Goal: Task Accomplishment & Management: Use online tool/utility

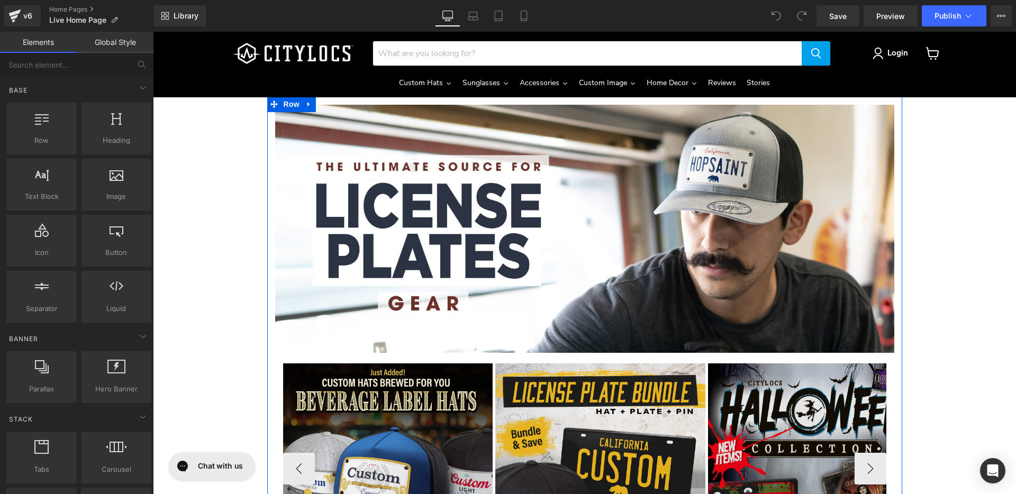
click at [784, 395] on img "Main content" at bounding box center [813, 469] width 210 height 210
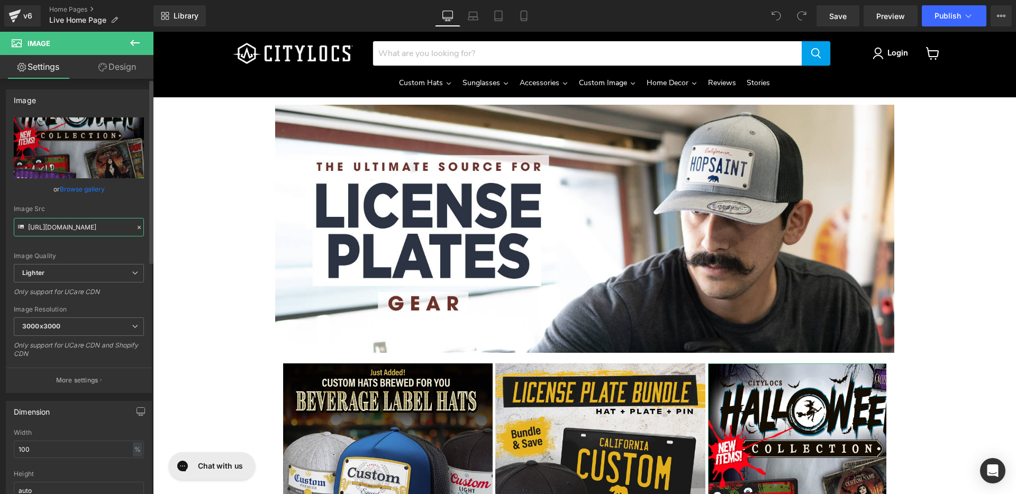
click at [92, 231] on input "[URL][DOMAIN_NAME]" at bounding box center [79, 227] width 130 height 19
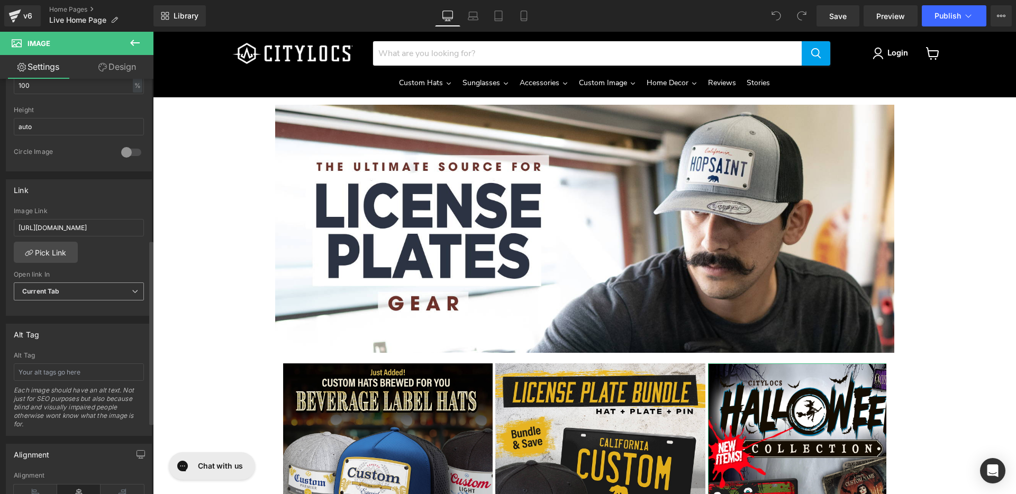
scroll to position [365, 0]
click at [79, 227] on input "[URL][DOMAIN_NAME]" at bounding box center [79, 227] width 130 height 17
paste input "pages/spooky-collection"
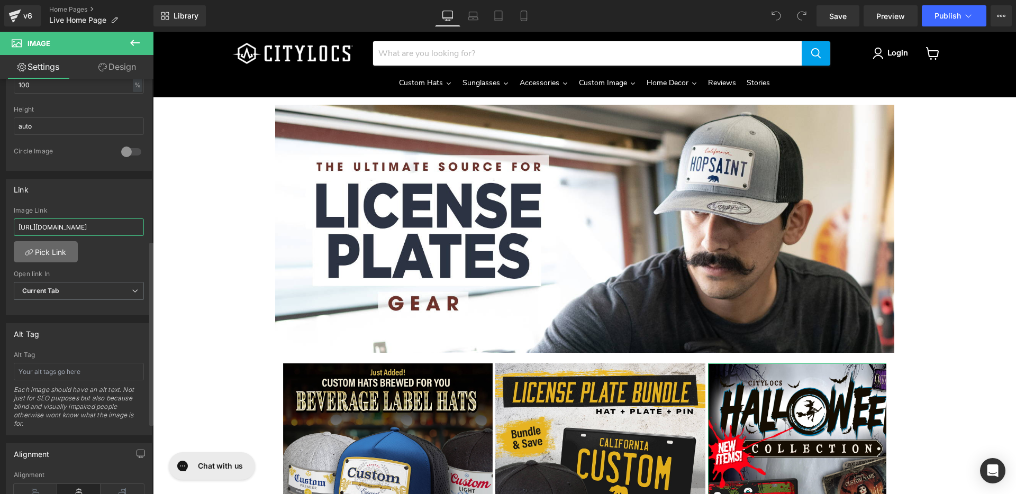
scroll to position [0, 20]
type input "[URL][DOMAIN_NAME]"
click at [56, 254] on link "Pick Link" at bounding box center [46, 251] width 64 height 21
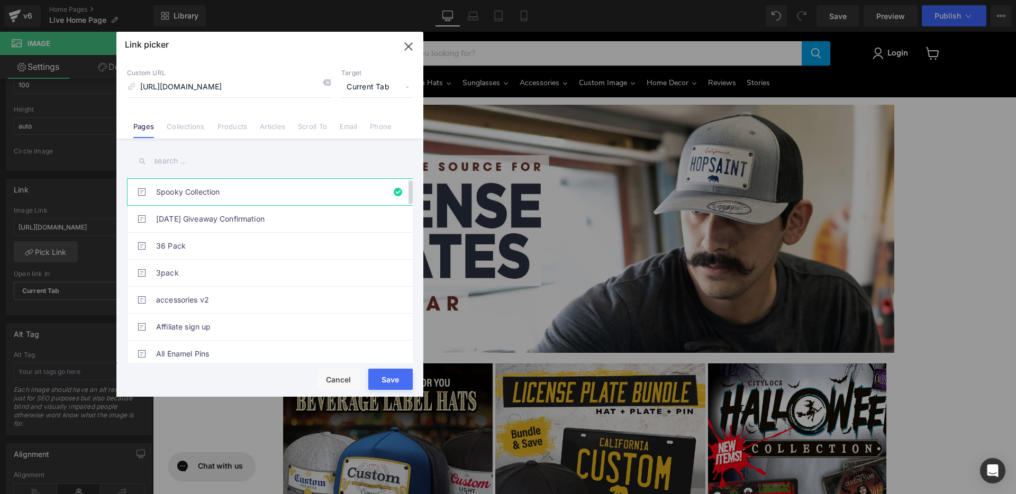
click at [194, 190] on link "Spooky Collection" at bounding box center [272, 192] width 233 height 26
type input "spooky-collection"
click at [389, 379] on button "Save" at bounding box center [390, 379] width 44 height 21
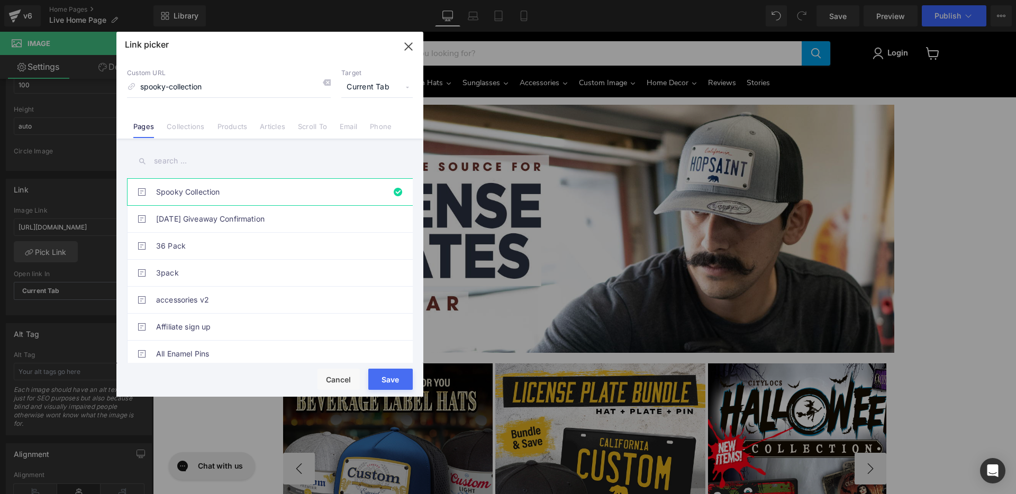
type input "spooky-collection"
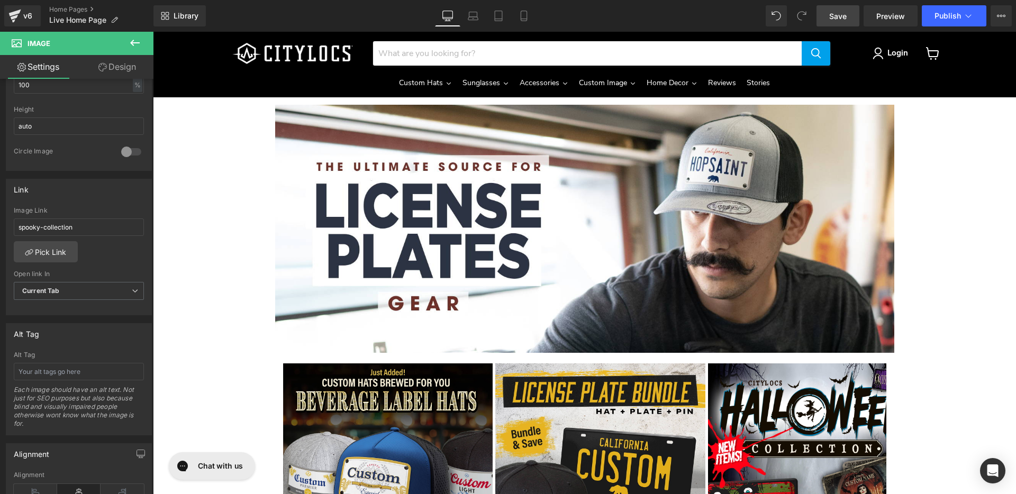
click at [839, 15] on span "Save" at bounding box center [837, 16] width 17 height 11
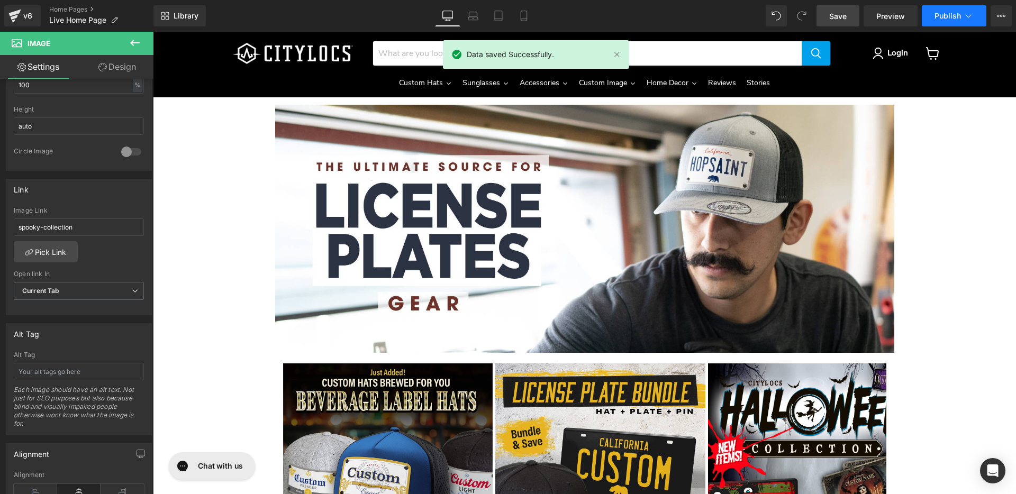
click at [941, 17] on span "Publish" at bounding box center [948, 16] width 26 height 8
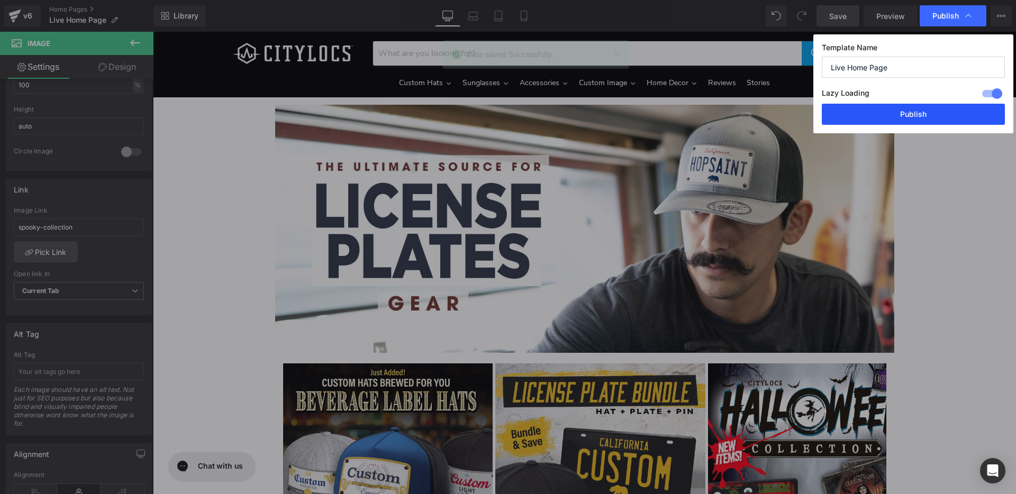
click at [921, 112] on button "Publish" at bounding box center [913, 114] width 183 height 21
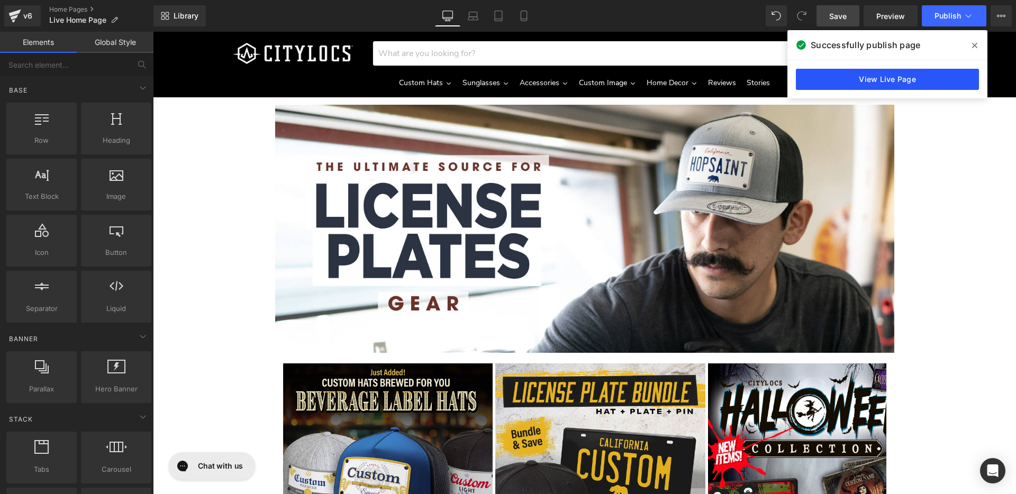
click at [899, 79] on link "View Live Page" at bounding box center [887, 79] width 183 height 21
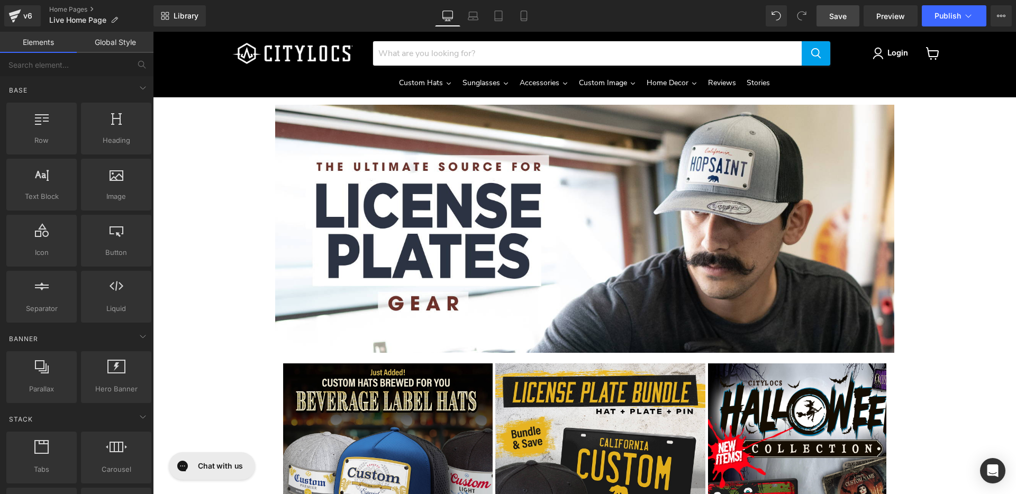
click at [843, 16] on span "Save" at bounding box center [837, 16] width 17 height 11
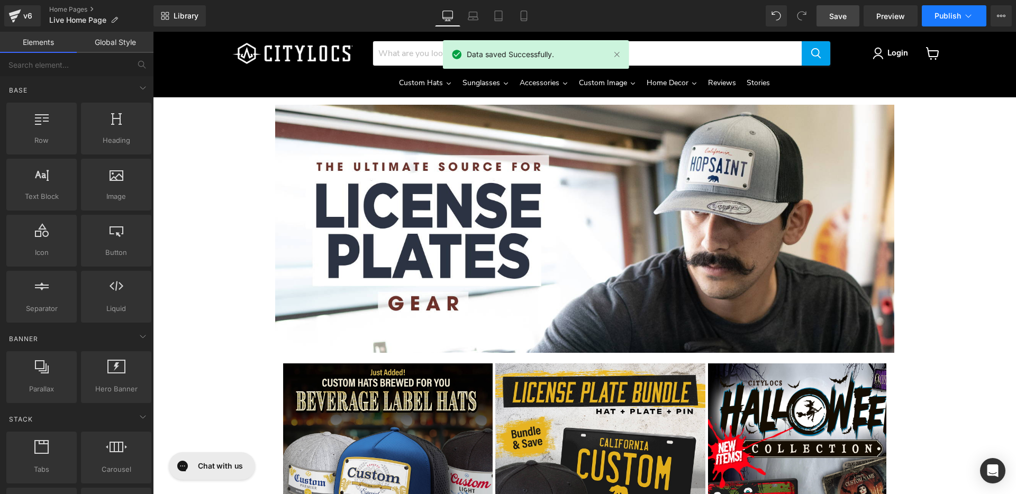
click at [942, 13] on span "Publish" at bounding box center [948, 16] width 26 height 8
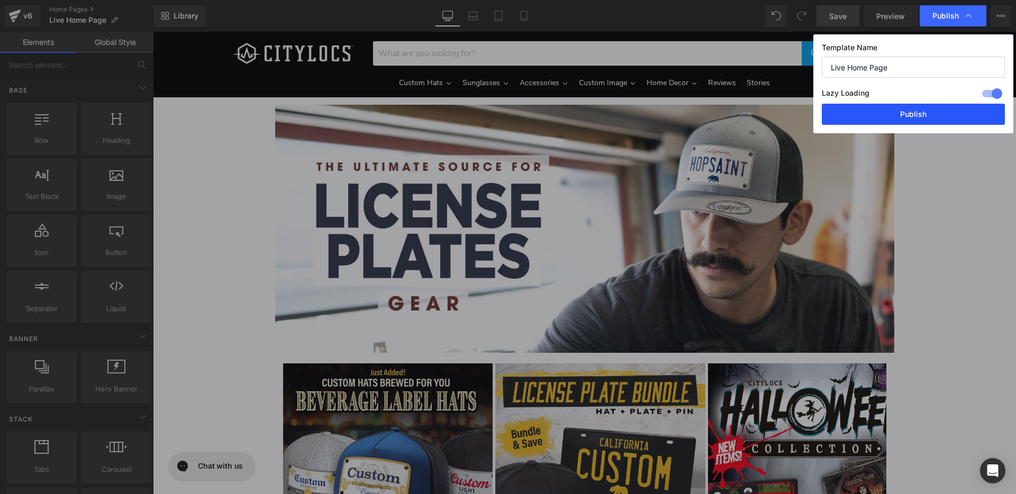
click at [913, 115] on button "Publish" at bounding box center [913, 114] width 183 height 21
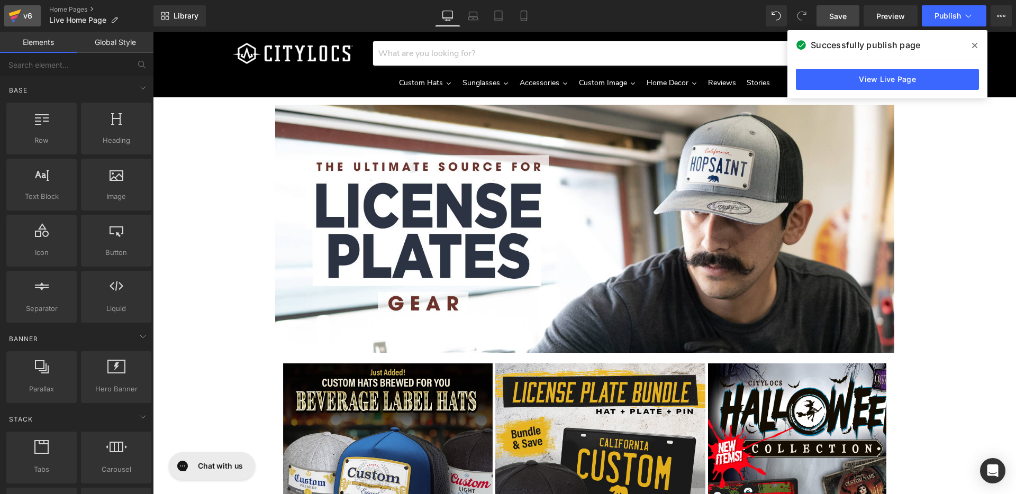
click at [23, 11] on div "v6" at bounding box center [27, 16] width 13 height 14
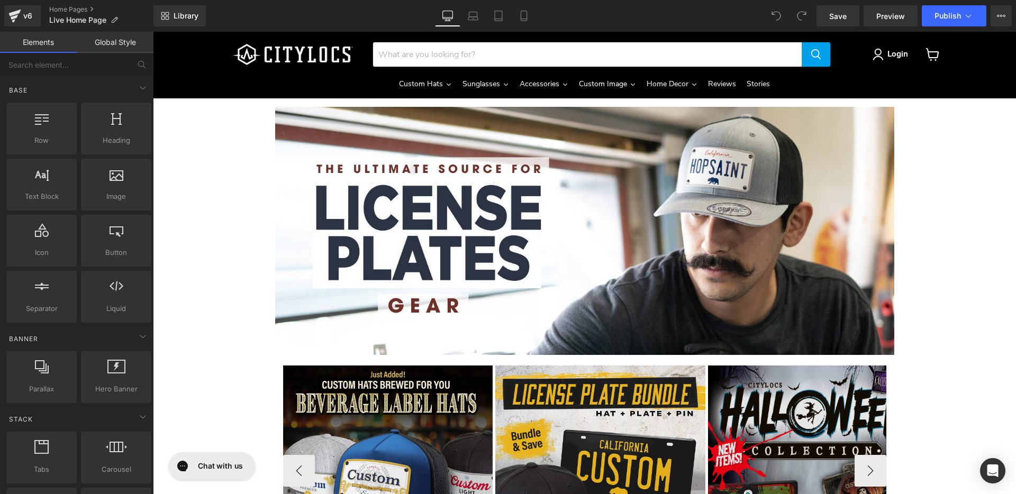
click at [781, 385] on img "Main content" at bounding box center [813, 471] width 210 height 210
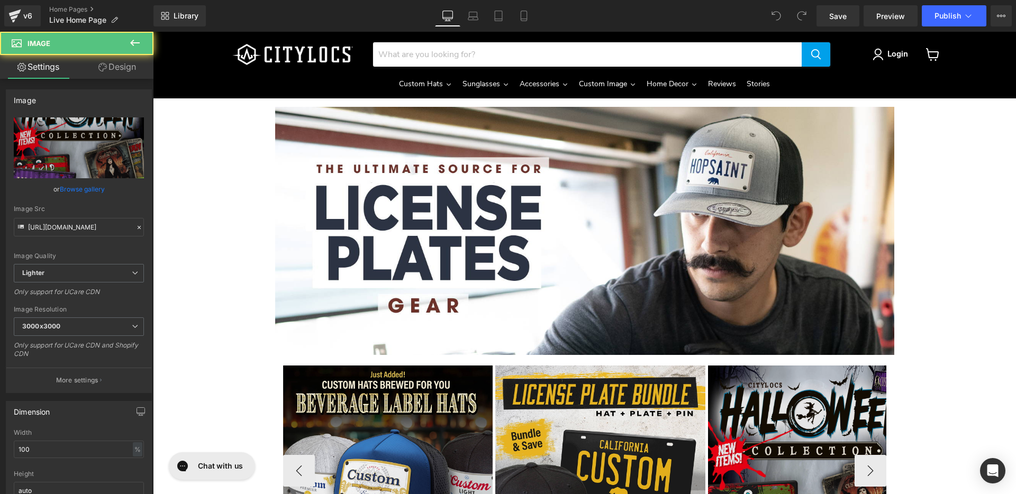
click at [781, 389] on img "Main content" at bounding box center [813, 471] width 210 height 210
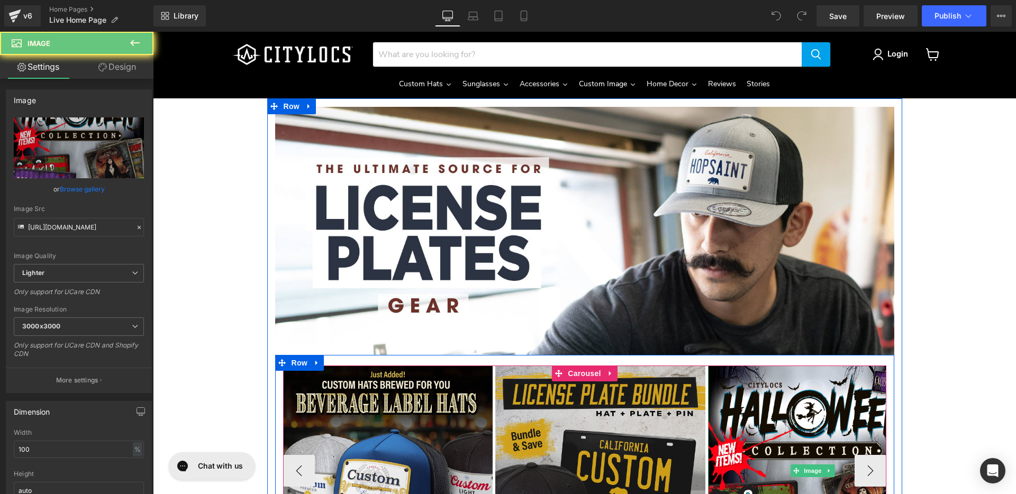
scroll to position [1, 0]
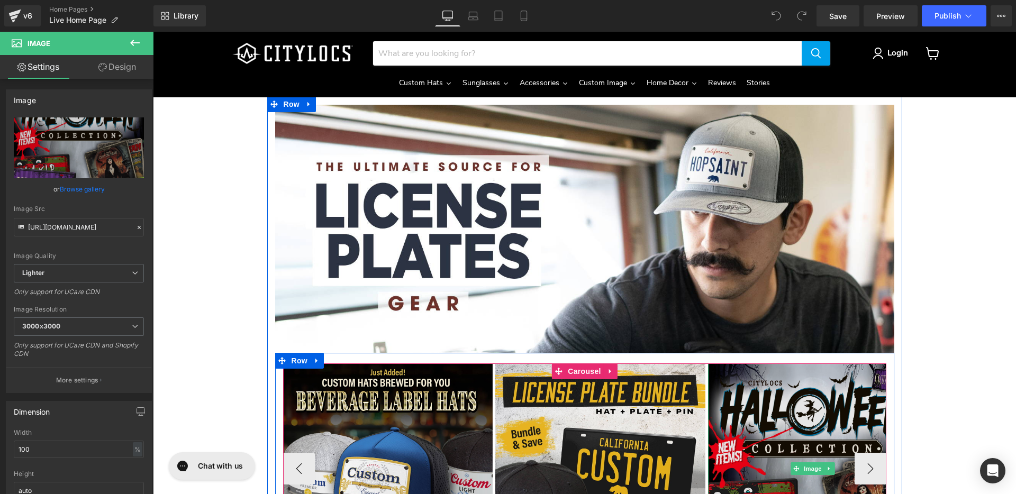
click at [749, 441] on img "Main content" at bounding box center [813, 469] width 210 height 210
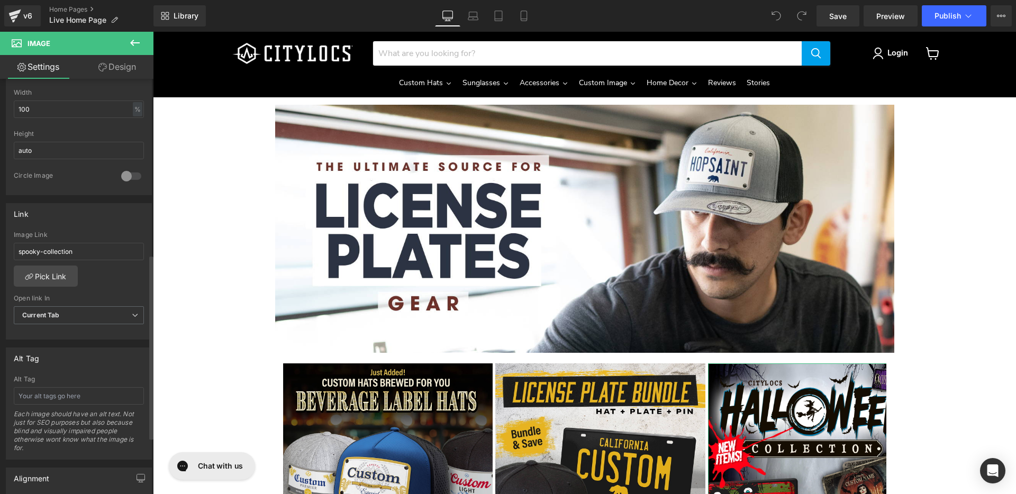
scroll to position [340, 0]
click at [78, 254] on input "spooky-collection" at bounding box center [79, 251] width 130 height 17
click at [91, 255] on input "spooky-collection" at bounding box center [79, 251] width 130 height 17
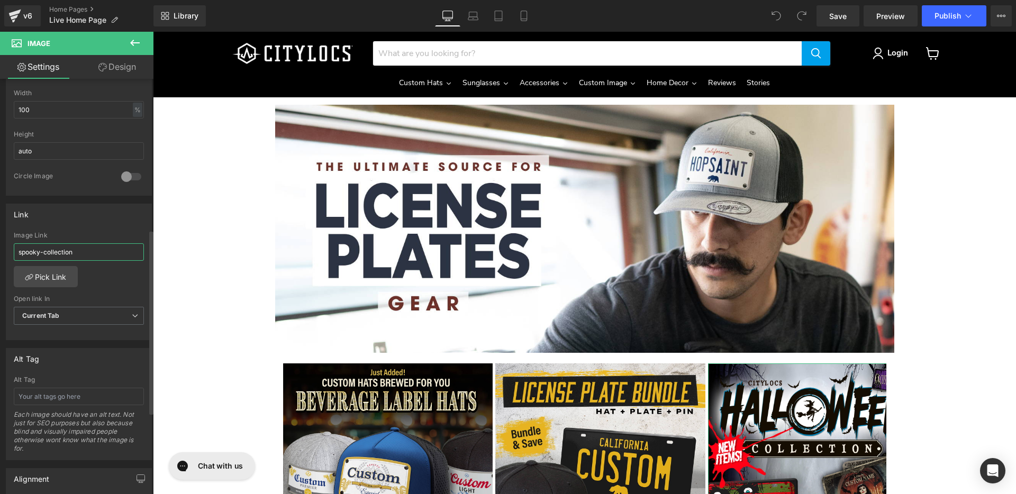
click at [92, 255] on input "spooky-collection" at bounding box center [79, 251] width 130 height 17
click at [57, 275] on link "Pick Link" at bounding box center [46, 276] width 64 height 21
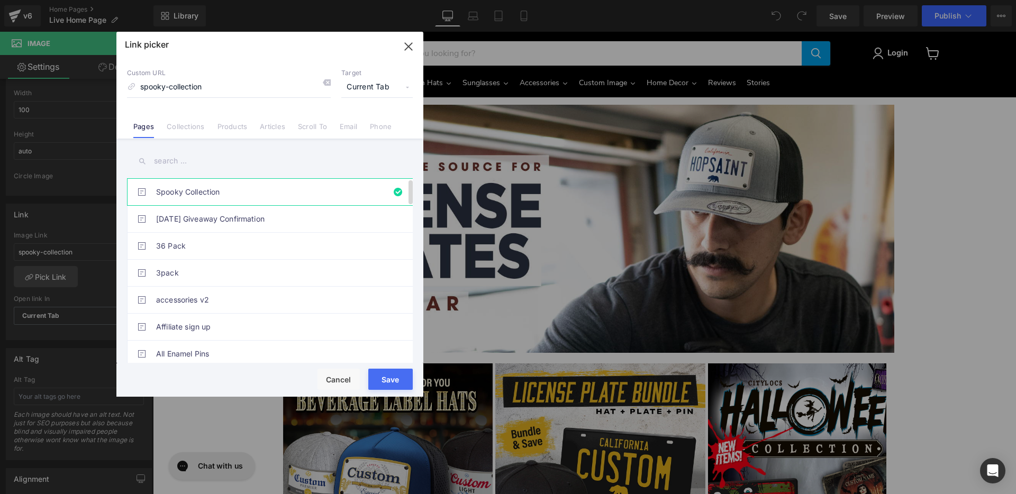
click at [172, 193] on link "Spooky Collection" at bounding box center [272, 192] width 233 height 26
click at [382, 381] on button "Save" at bounding box center [390, 379] width 44 height 21
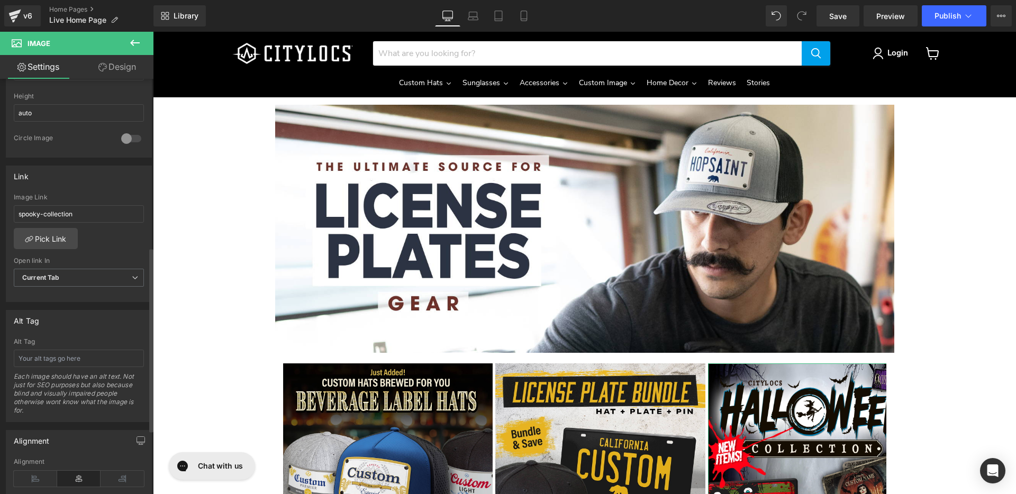
scroll to position [376, 0]
click at [55, 238] on link "Pick Link" at bounding box center [46, 240] width 64 height 21
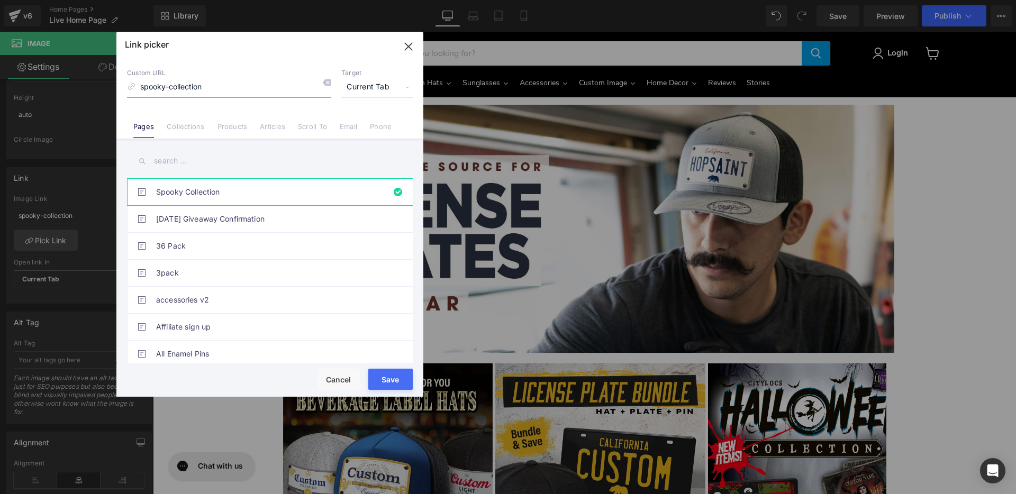
click at [218, 87] on input "spooky-collection" at bounding box center [229, 87] width 204 height 20
paste input "https://citylocs.com/pages/"
type input "[URL][DOMAIN_NAME]"
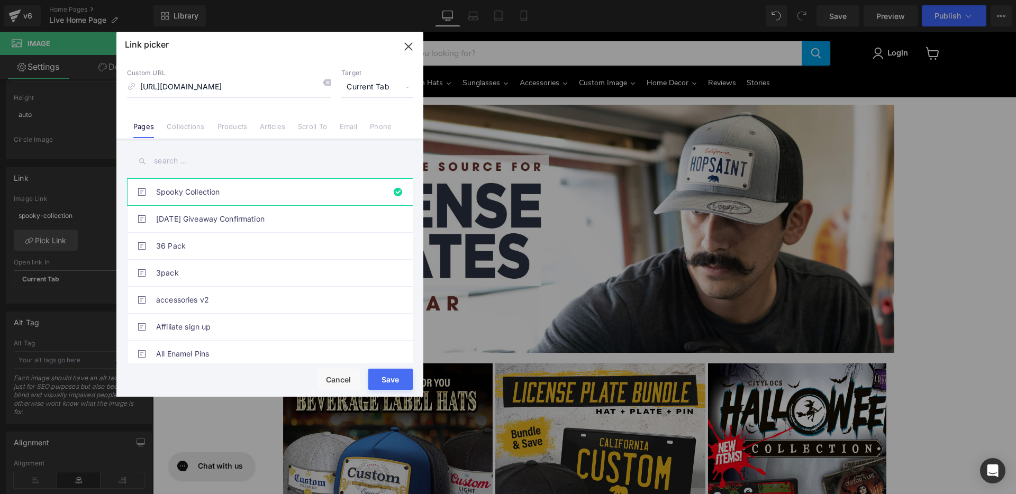
click at [385, 378] on button "Save" at bounding box center [390, 379] width 44 height 21
type input "[URL][DOMAIN_NAME]"
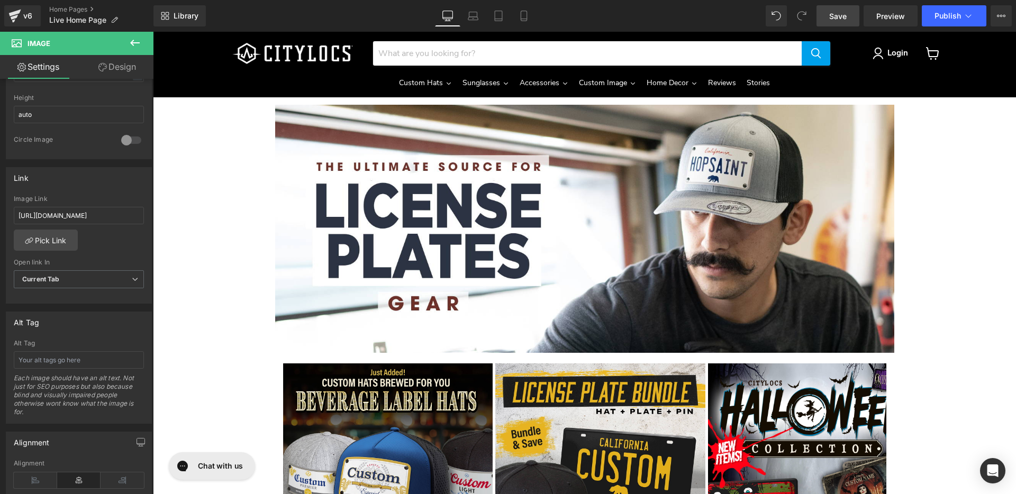
click at [832, 17] on span "Save" at bounding box center [837, 16] width 17 height 11
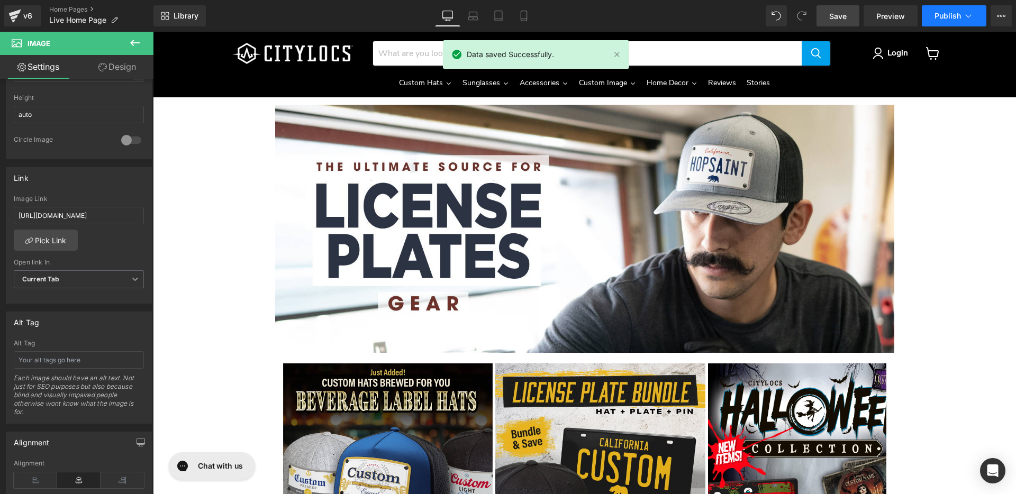
click at [932, 12] on button "Publish" at bounding box center [954, 15] width 65 height 21
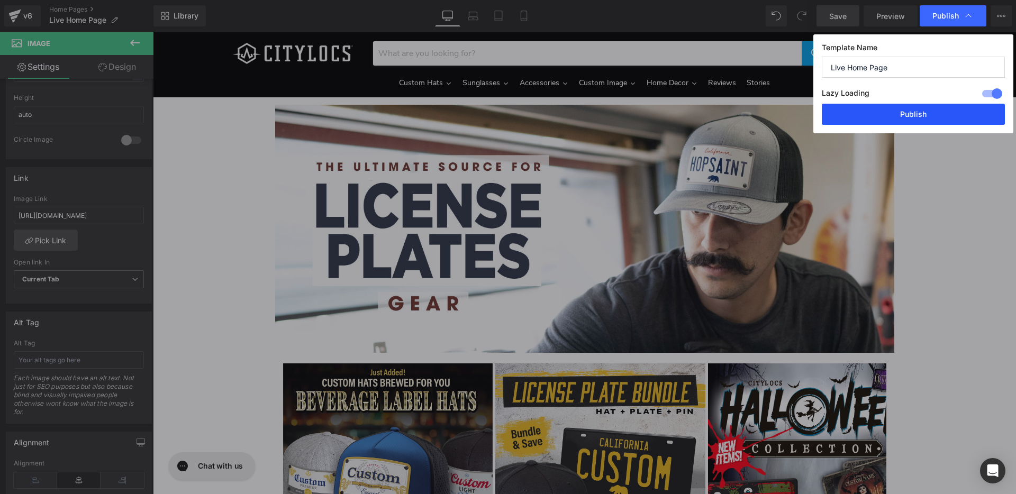
click at [897, 116] on button "Publish" at bounding box center [913, 114] width 183 height 21
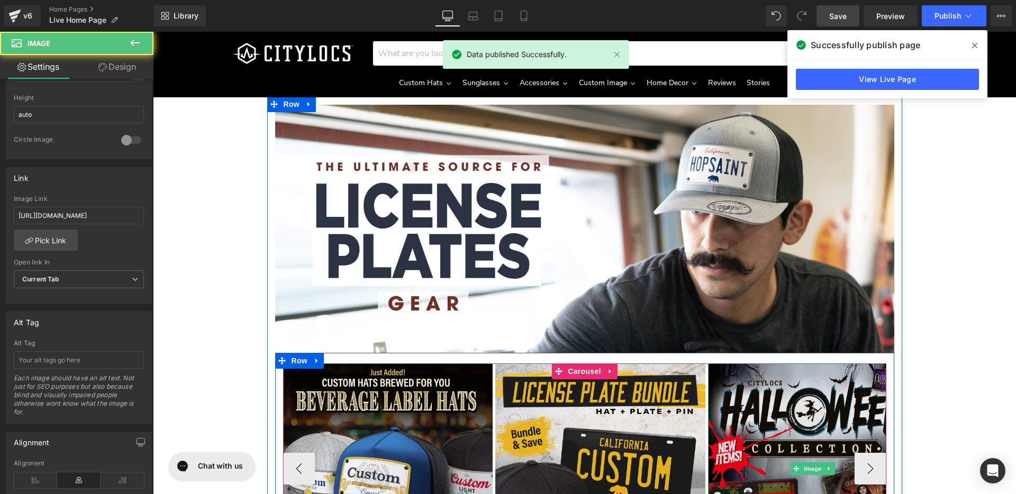
click at [793, 391] on img "Main content" at bounding box center [813, 469] width 210 height 210
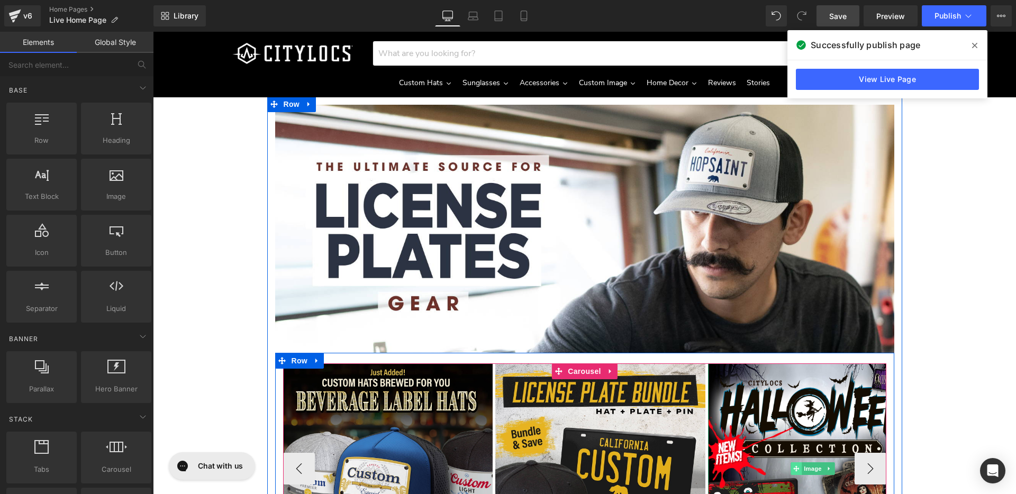
click at [791, 465] on span "Main content" at bounding box center [796, 469] width 11 height 13
